Goal: Check status: Check status

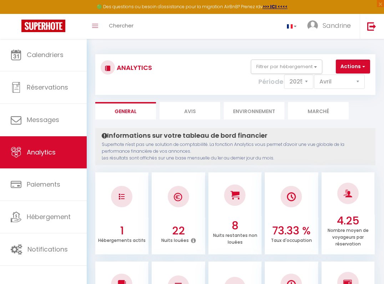
select select "2025"
select select "4"
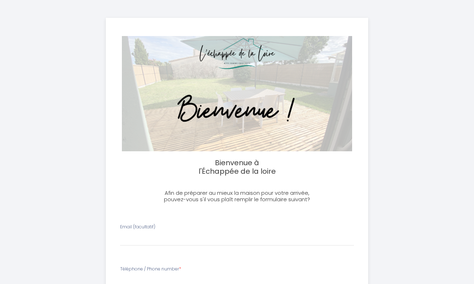
select select
